Goal: Find specific page/section: Find specific page/section

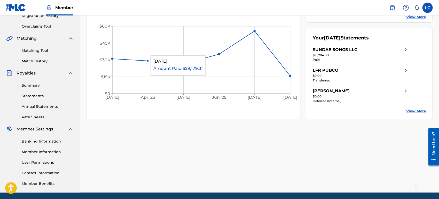
scroll to position [35, 0]
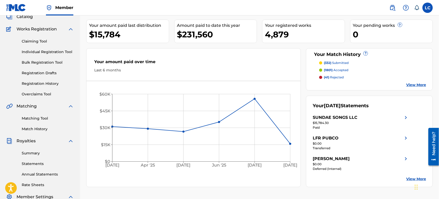
click at [37, 118] on link "Matching Tool" at bounding box center [48, 118] width 52 height 5
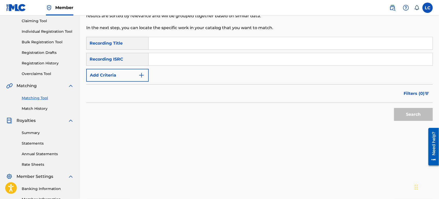
scroll to position [57, 0]
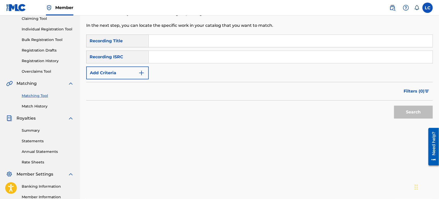
click at [39, 105] on link "Match History" at bounding box center [48, 106] width 52 height 5
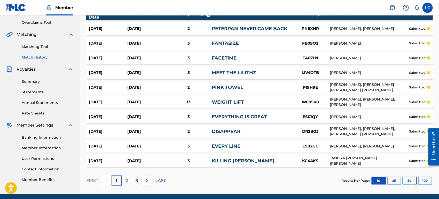
scroll to position [126, 0]
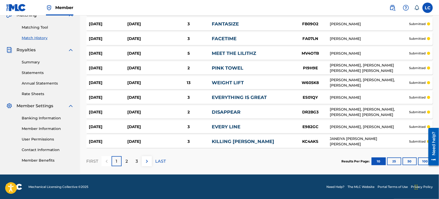
click at [424, 162] on button "100" at bounding box center [425, 162] width 14 height 8
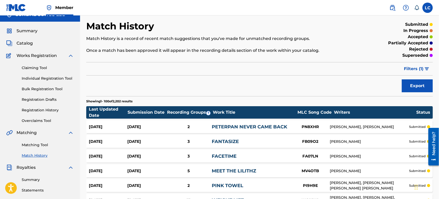
scroll to position [0, 0]
